Goal: Transaction & Acquisition: Purchase product/service

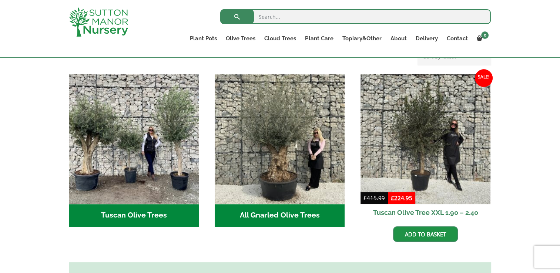
scroll to position [252, 0]
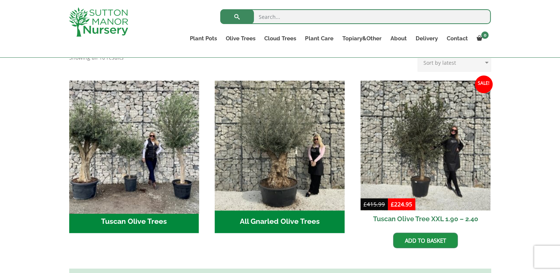
click at [117, 124] on img "Visit product category Tuscan Olive Trees" at bounding box center [134, 145] width 136 height 136
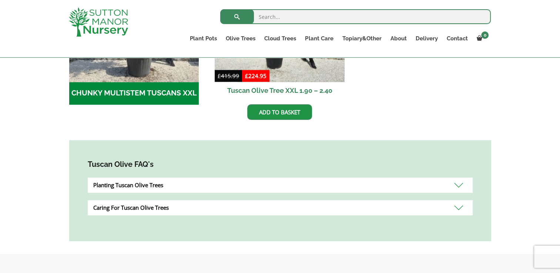
scroll to position [336, 0]
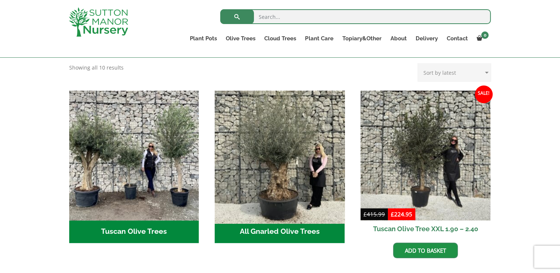
click at [290, 177] on img "Visit product category All Gnarled Olive Trees" at bounding box center [280, 155] width 136 height 136
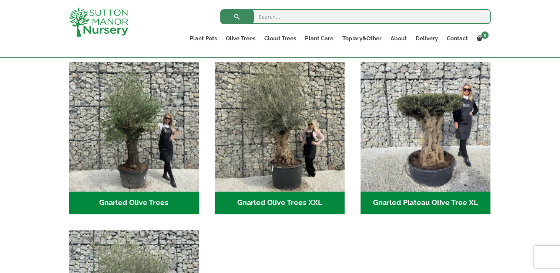
scroll to position [153, 0]
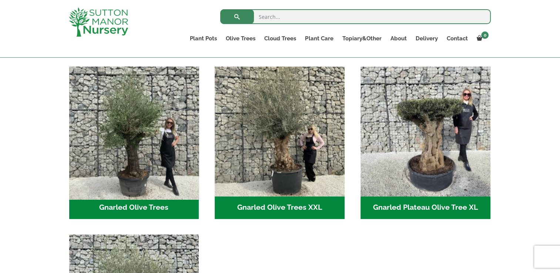
click at [136, 144] on img "Visit product category Gnarled Olive Trees" at bounding box center [134, 131] width 136 height 136
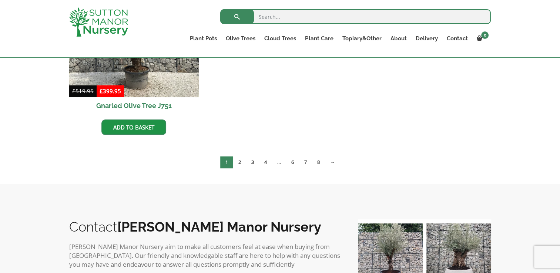
scroll to position [1027, 0]
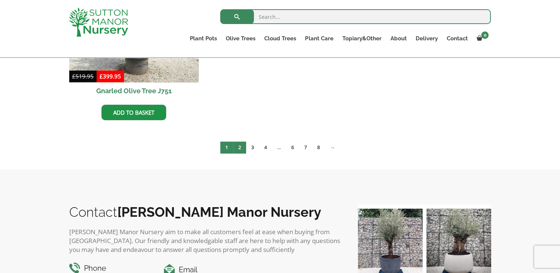
click at [240, 147] on link "2" at bounding box center [239, 147] width 13 height 12
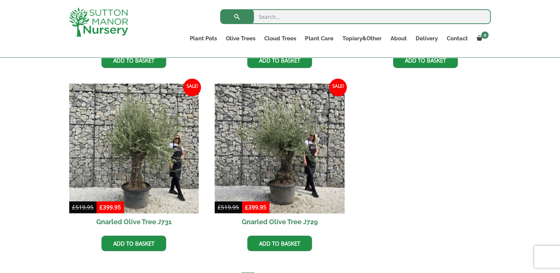
scroll to position [1081, 0]
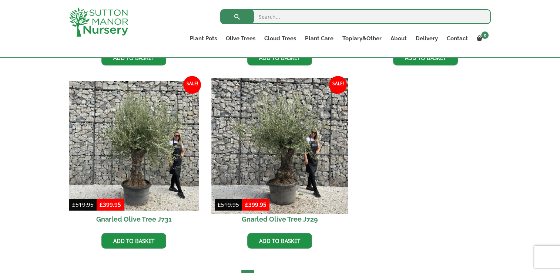
click at [275, 158] on img at bounding box center [280, 146] width 136 height 136
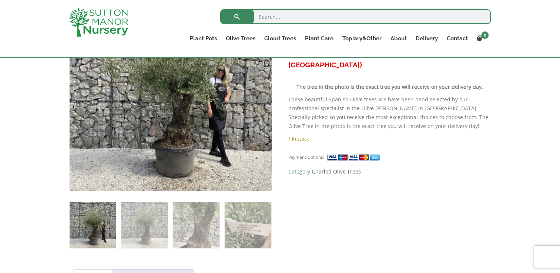
scroll to position [212, 0]
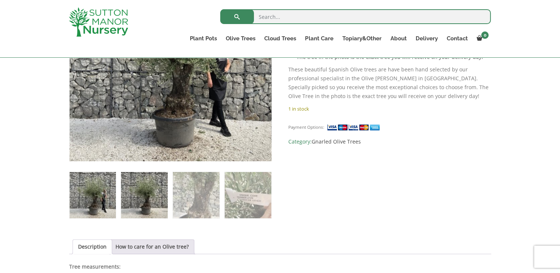
click at [130, 201] on img at bounding box center [144, 195] width 46 height 46
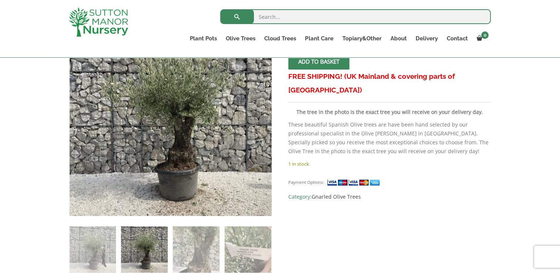
scroll to position [153, 0]
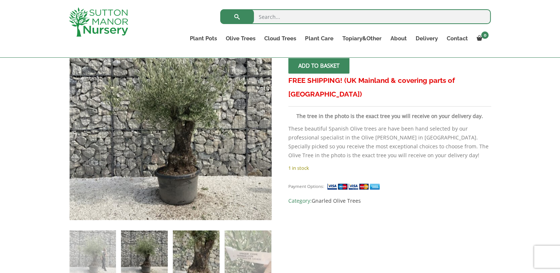
click at [195, 240] on img at bounding box center [196, 254] width 46 height 46
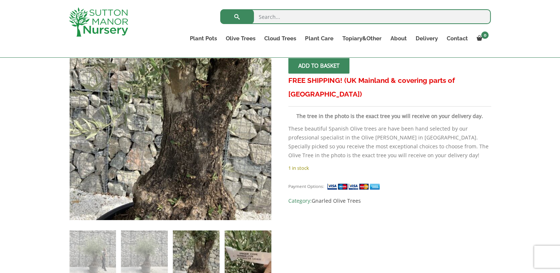
click at [249, 244] on img at bounding box center [248, 254] width 46 height 46
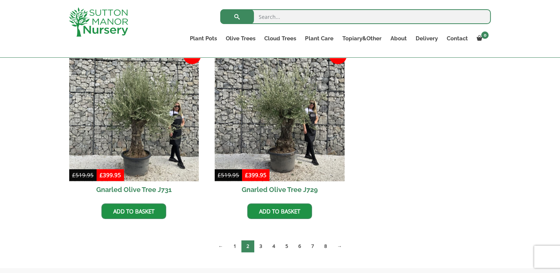
scroll to position [1126, 0]
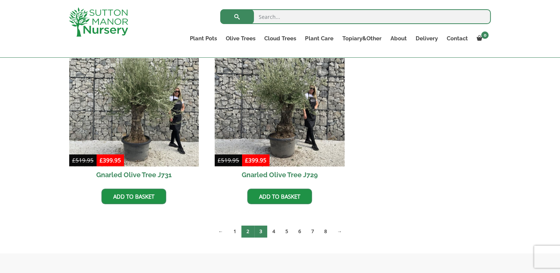
click at [262, 229] on link "3" at bounding box center [260, 232] width 13 height 12
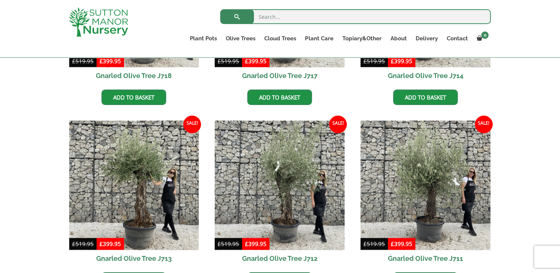
scroll to position [884, 0]
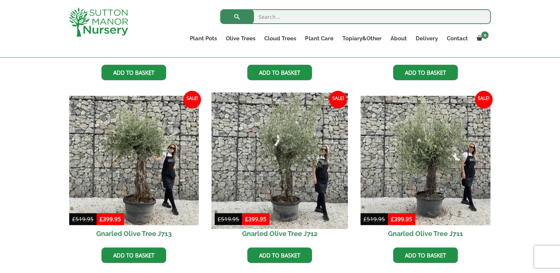
click at [301, 157] on img at bounding box center [280, 161] width 136 height 136
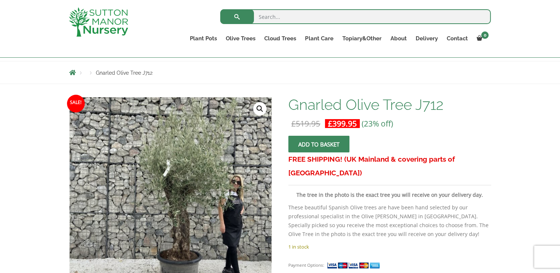
scroll to position [89, 0]
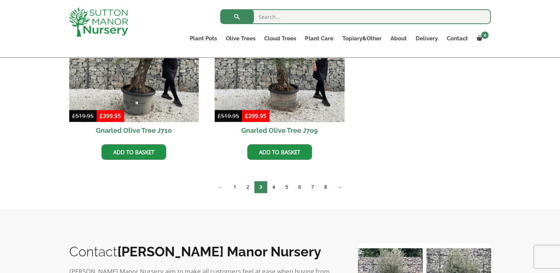
scroll to position [1190, 0]
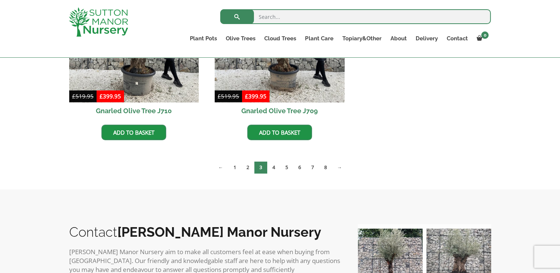
click at [464, 255] on img at bounding box center [459, 261] width 65 height 65
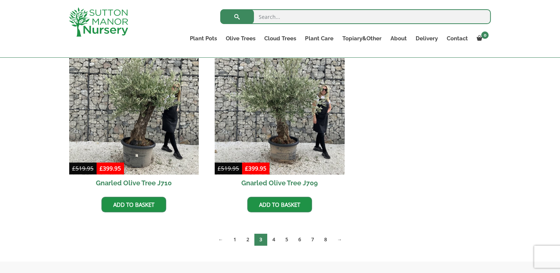
scroll to position [1111, 0]
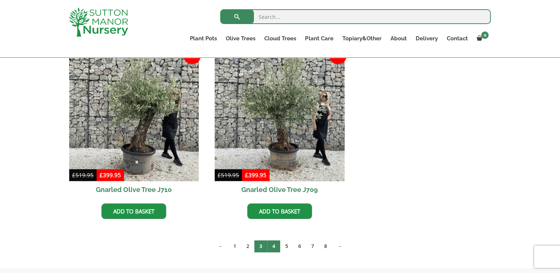
click at [276, 243] on link "4" at bounding box center [273, 246] width 13 height 12
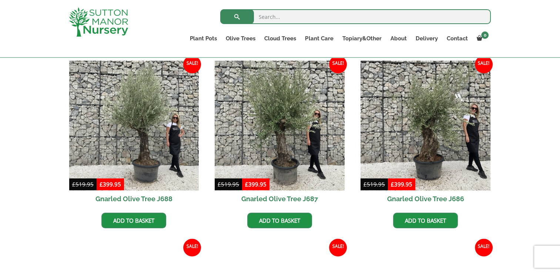
scroll to position [716, 0]
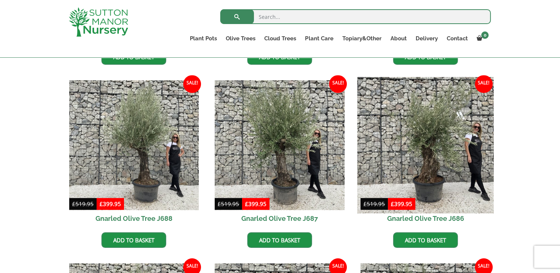
click at [439, 129] on img at bounding box center [425, 145] width 136 height 136
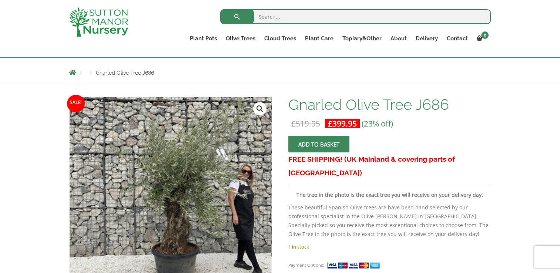
scroll to position [84, 0]
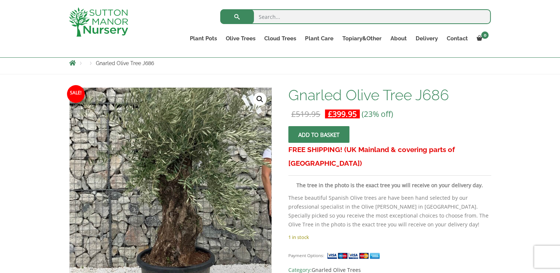
click at [174, 210] on img at bounding box center [168, 175] width 328 height 328
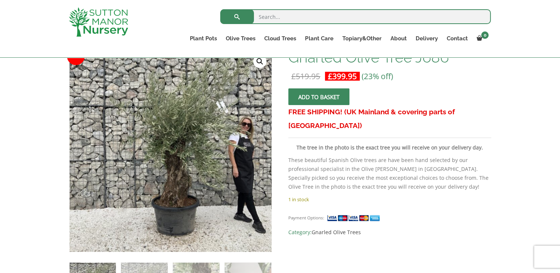
scroll to position [128, 0]
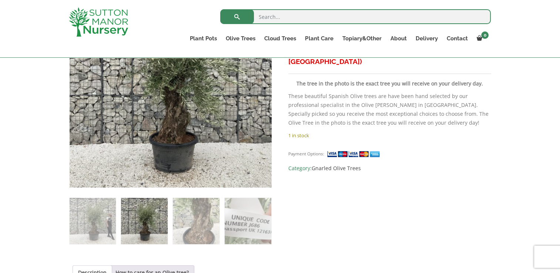
scroll to position [187, 0]
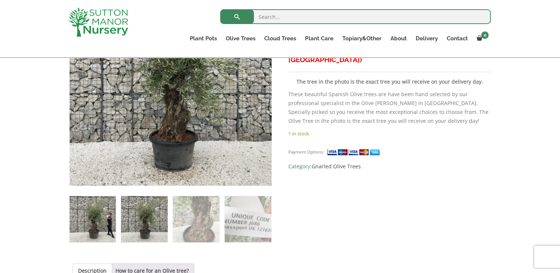
click at [97, 214] on img at bounding box center [93, 219] width 46 height 46
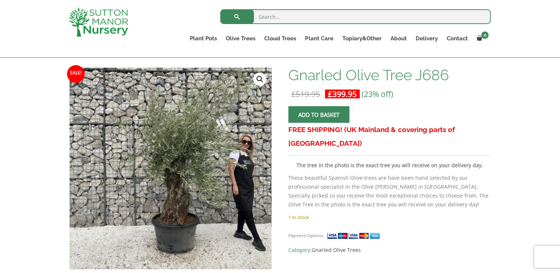
scroll to position [107, 0]
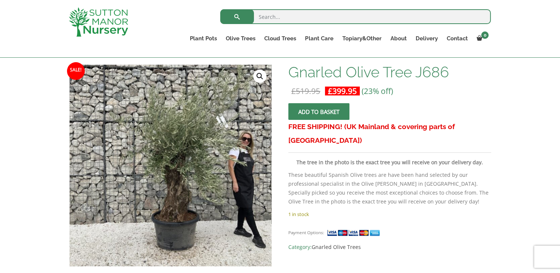
click at [307, 116] on button "Add to basket" at bounding box center [319, 111] width 61 height 17
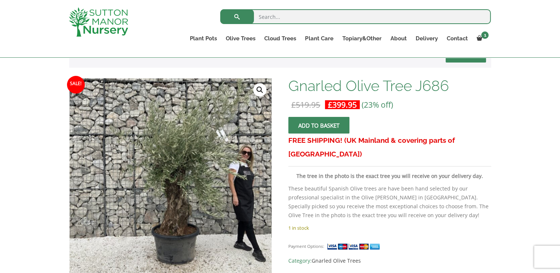
scroll to position [128, 0]
click at [259, 91] on link "🔍" at bounding box center [259, 89] width 13 height 13
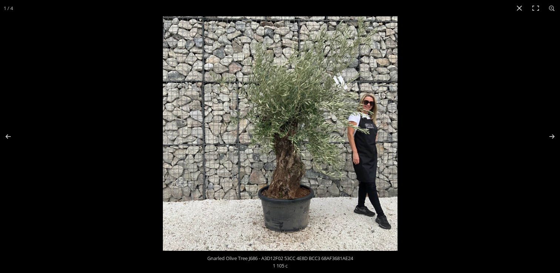
click at [293, 151] on img at bounding box center [280, 133] width 235 height 235
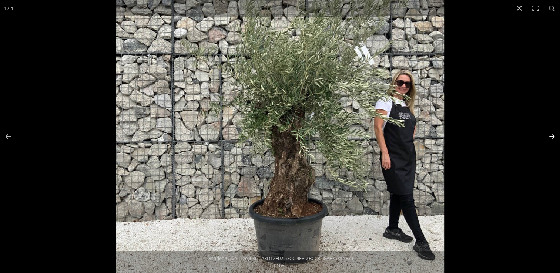
click at [553, 134] on button "Next (arrow right)" at bounding box center [547, 136] width 26 height 37
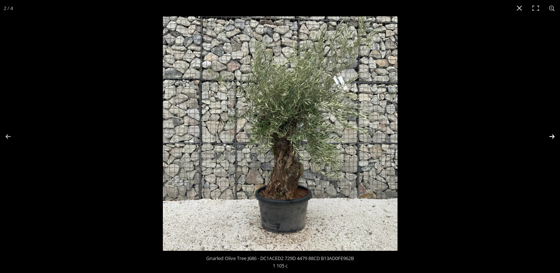
click at [554, 134] on button "Next (arrow right)" at bounding box center [547, 136] width 26 height 37
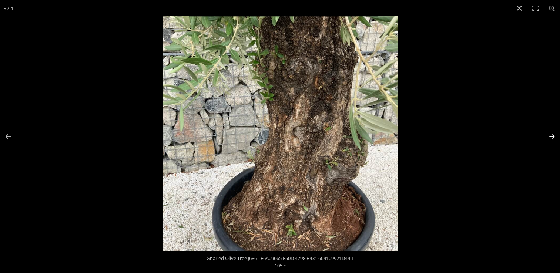
click at [554, 134] on button "Next (arrow right)" at bounding box center [547, 136] width 26 height 37
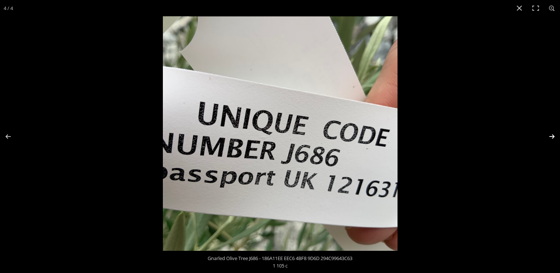
click at [554, 134] on button "Next (arrow right)" at bounding box center [547, 136] width 26 height 37
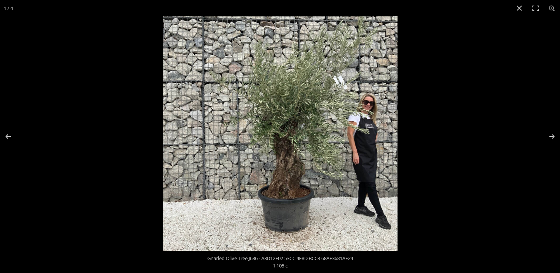
click at [293, 153] on img at bounding box center [280, 133] width 235 height 235
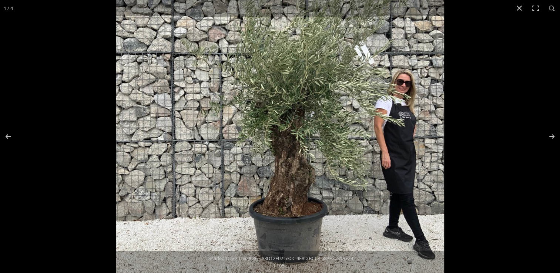
scroll to position [0, 0]
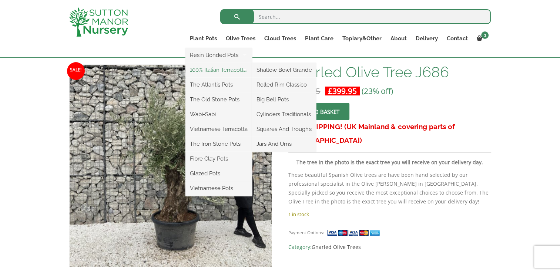
click at [206, 70] on link "100% Italian Terracotta" at bounding box center [219, 69] width 67 height 11
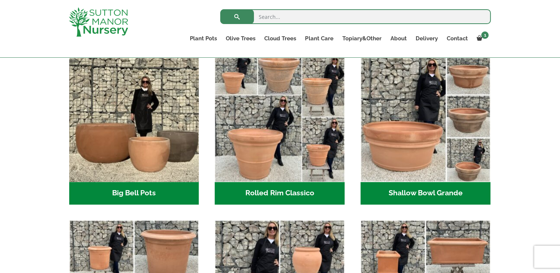
scroll to position [237, 0]
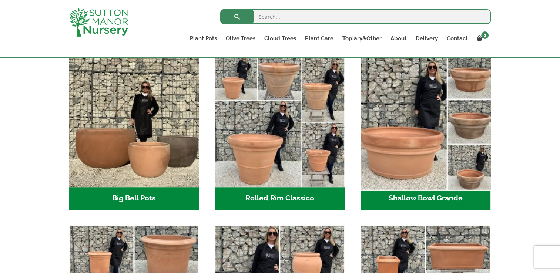
click at [407, 128] on img "Visit product category Shallow Bowl Grande" at bounding box center [425, 122] width 136 height 136
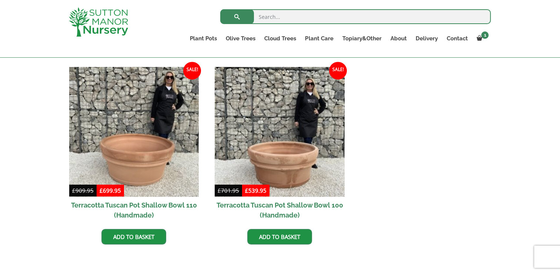
scroll to position [321, 0]
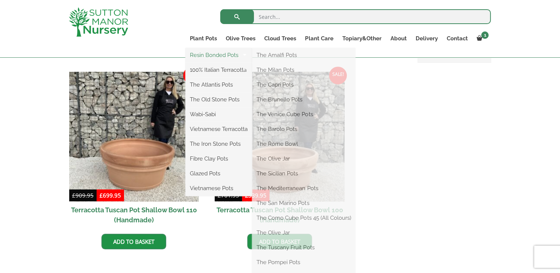
click at [211, 57] on link "Resin Bonded Pots" at bounding box center [219, 55] width 67 height 11
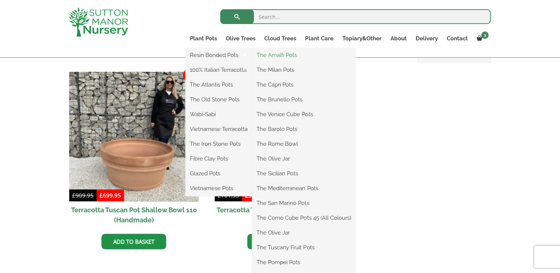
click at [293, 57] on link "The Amalfi Pots" at bounding box center [303, 55] width 103 height 11
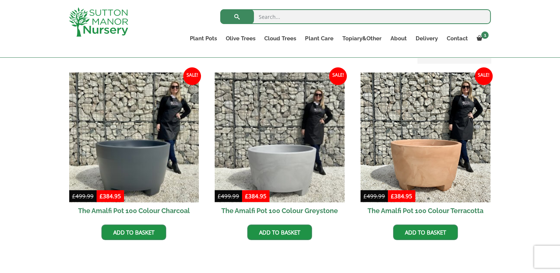
scroll to position [207, 0]
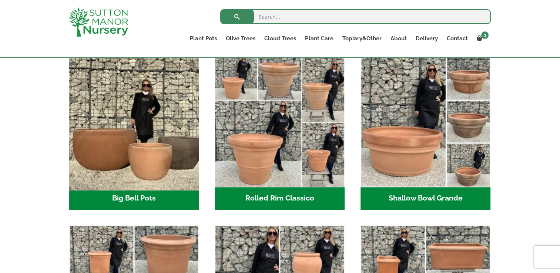
click at [135, 150] on img "Visit product category Big Bell Pots" at bounding box center [134, 122] width 136 height 136
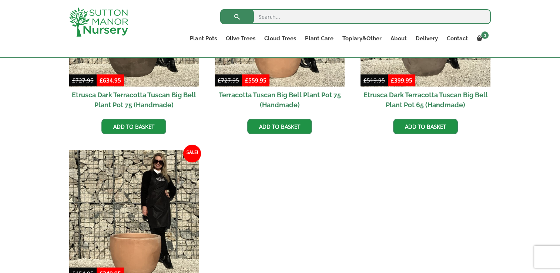
scroll to position [701, 0]
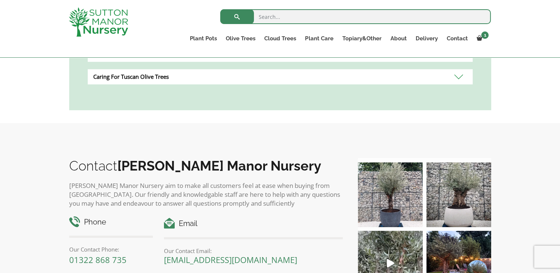
scroll to position [469, 0]
